Goal: Ask a question: Seek information or help from site administrators or community

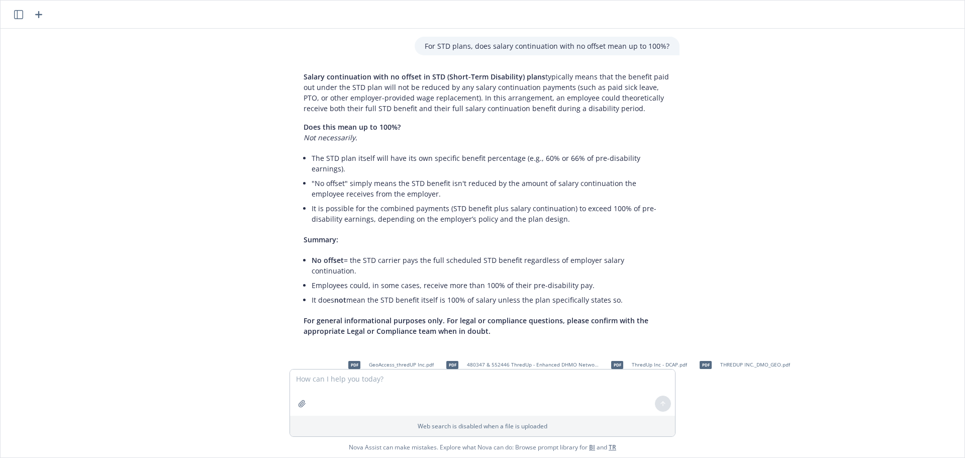
scroll to position [2503, 0]
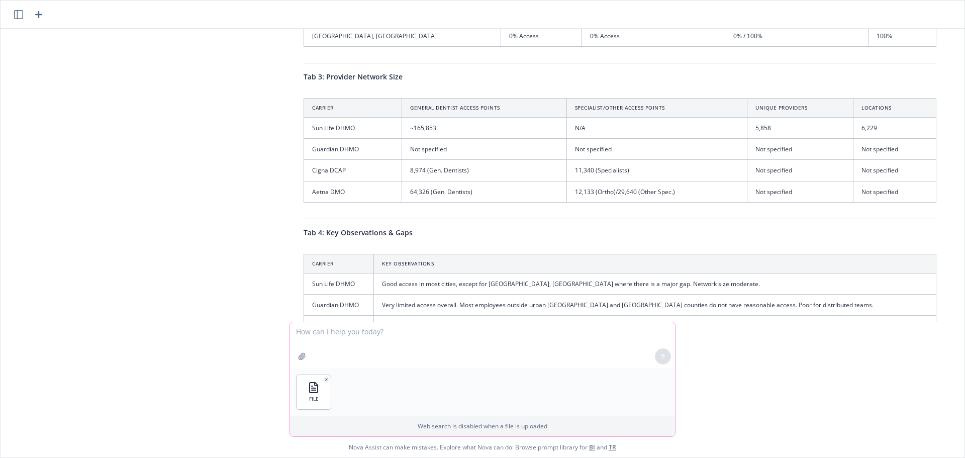
click at [327, 334] on textarea at bounding box center [482, 345] width 385 height 46
click at [353, 334] on textarea at bounding box center [482, 345] width 385 height 46
click at [587, 333] on textarea "Using the C. Disruption tab, can you provide a table that shows how many provid…" at bounding box center [482, 345] width 385 height 46
type textarea "Using the C. Disruption tab, can you provide a table that shows the following:"
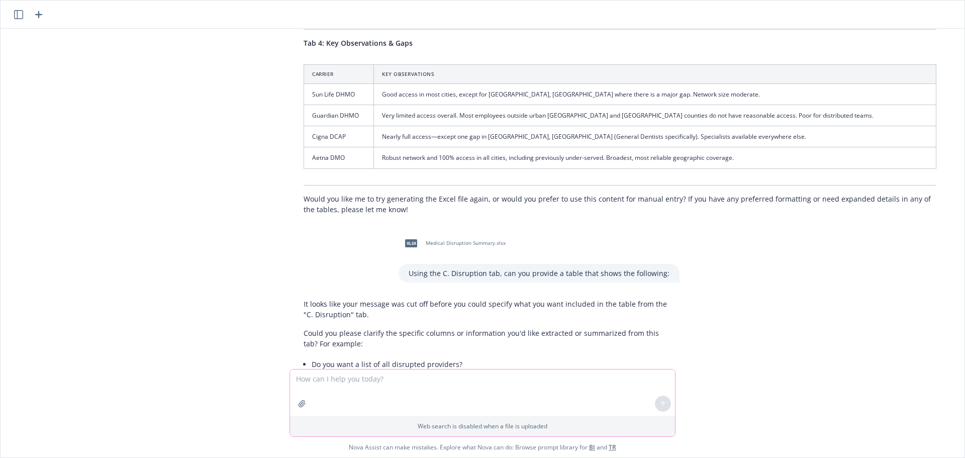
scroll to position [2693, 0]
click at [397, 386] on textarea at bounding box center [482, 392] width 385 height 46
drag, startPoint x: 399, startPoint y: 384, endPoint x: 293, endPoint y: 386, distance: 106.0
click at [293, 386] on textarea "Please show a table, using" at bounding box center [482, 392] width 385 height 46
type textarea "You can ignore that last request"
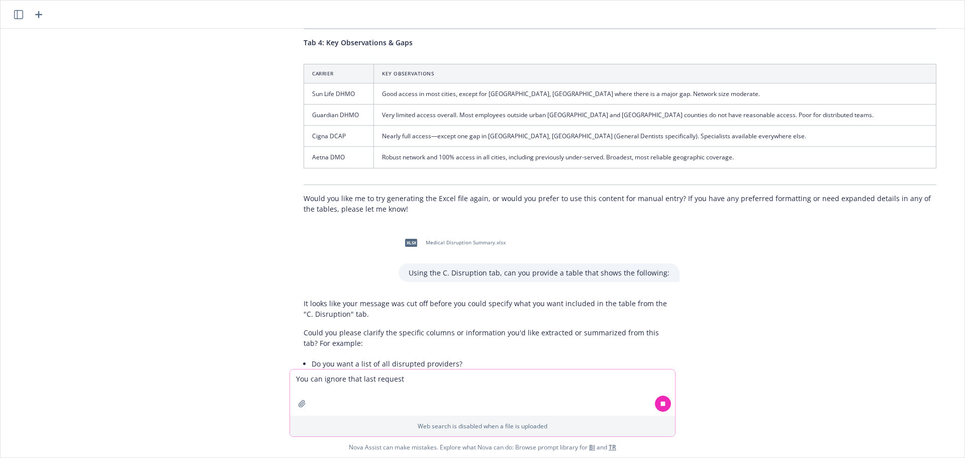
scroll to position [2740, 0]
